Goal: Information Seeking & Learning: Learn about a topic

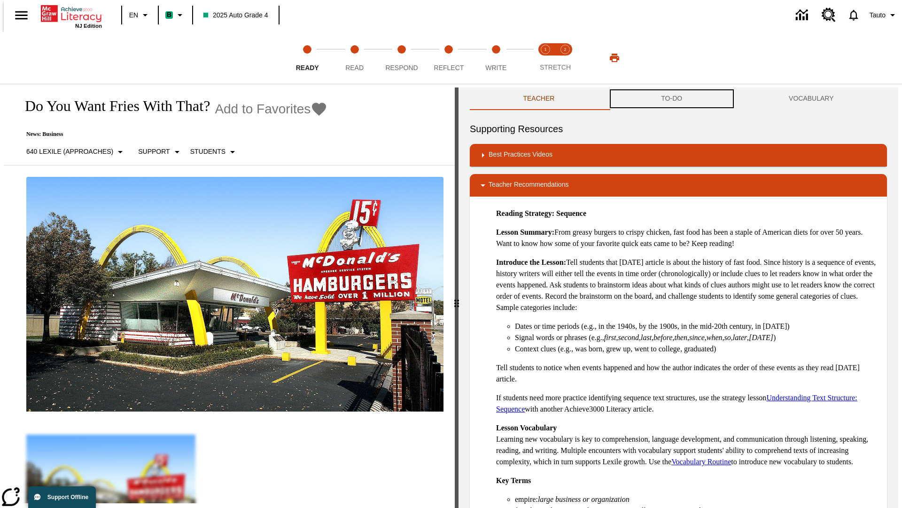
click at [672, 99] on button "TO-DO" at bounding box center [672, 98] width 128 height 23
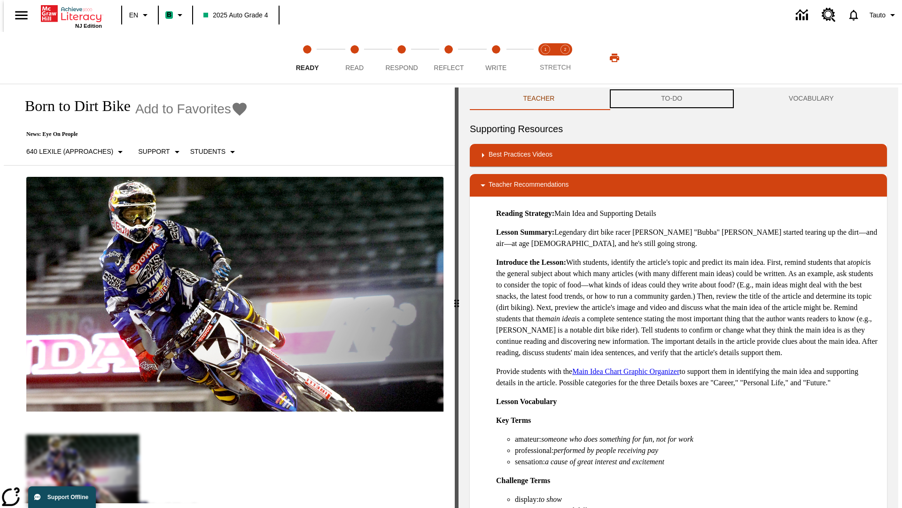
click at [672, 99] on button "TO-DO" at bounding box center [672, 98] width 128 height 23
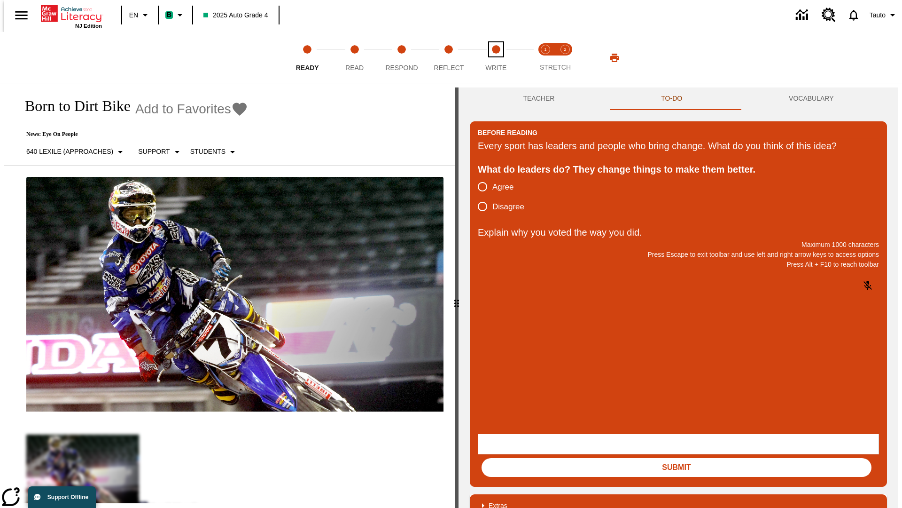
click at [496, 58] on span "Write" at bounding box center [496, 63] width 21 height 17
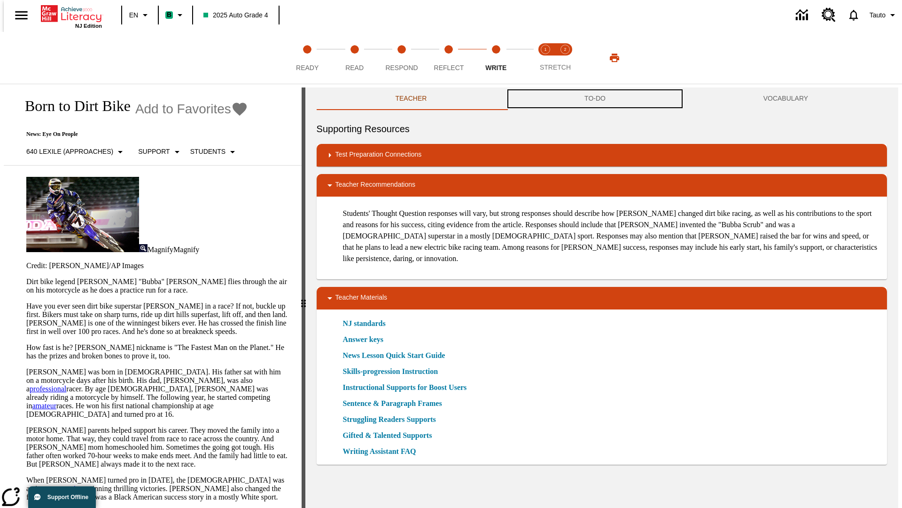
scroll to position [0, 0]
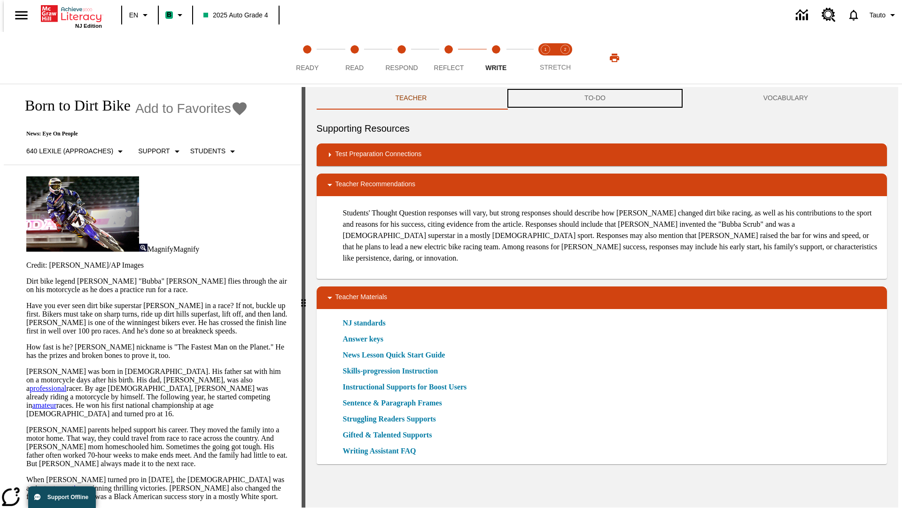
click at [596, 99] on button "TO-DO" at bounding box center [595, 98] width 179 height 23
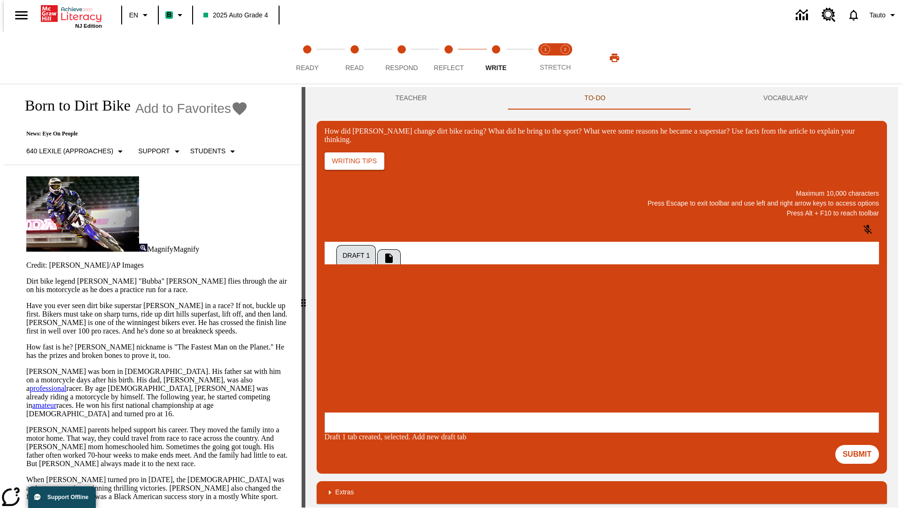
scroll to position [0, 0]
